Goal: Find specific page/section: Find specific page/section

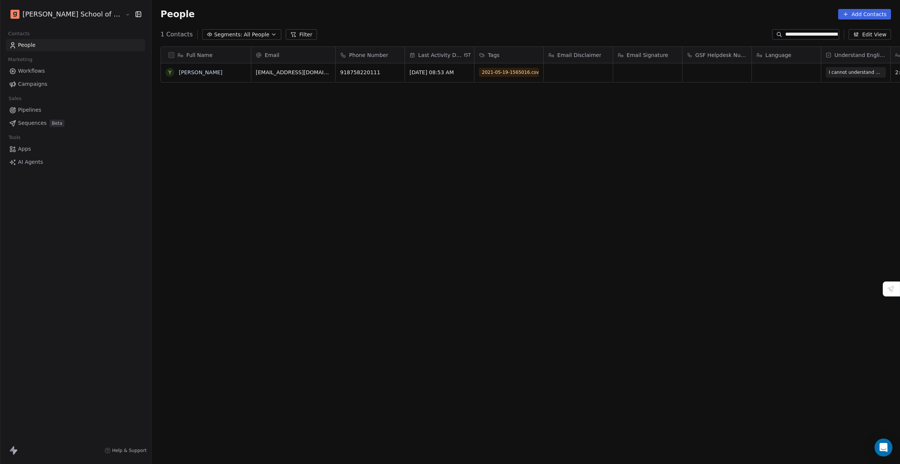
scroll to position [401, 771]
click at [188, 72] on link "[PERSON_NAME]" at bounding box center [200, 72] width 43 height 6
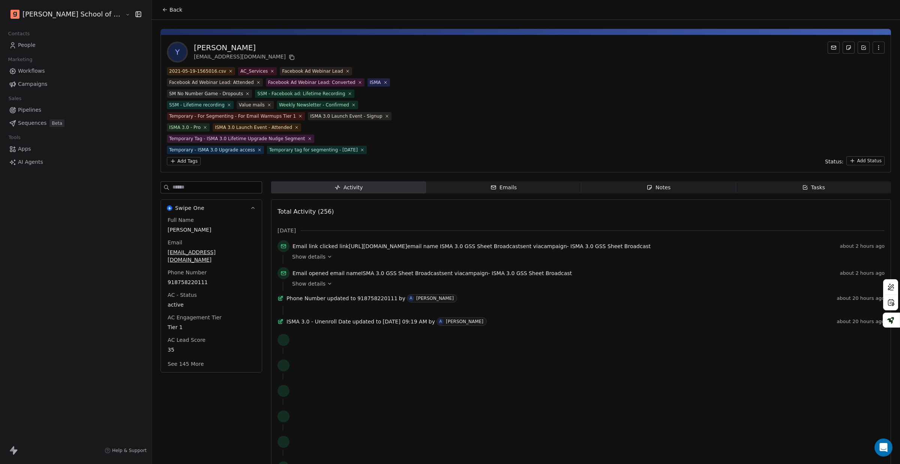
click at [172, 188] on input at bounding box center [216, 187] width 89 height 11
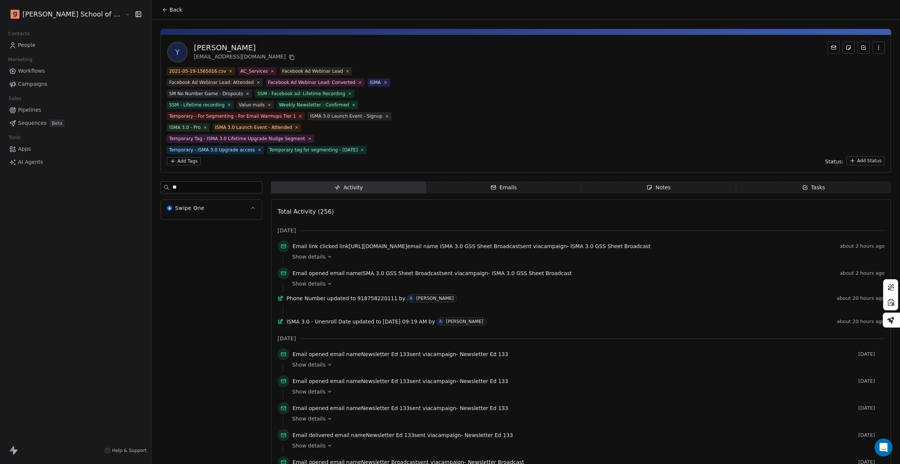
type input "*"
